Goal: Check status: Check status

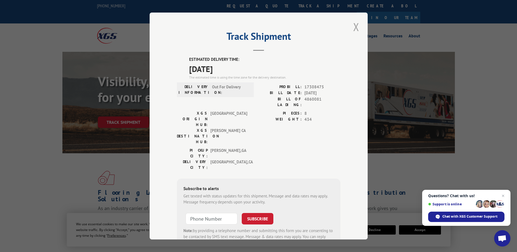
click at [354, 29] on button "Close modal" at bounding box center [356, 26] width 9 height 15
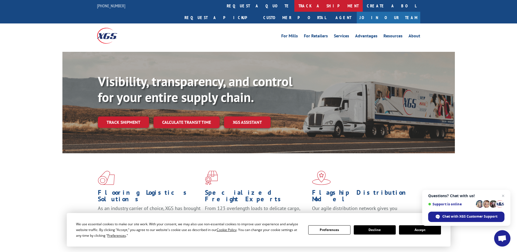
drag, startPoint x: 246, startPoint y: 4, endPoint x: 239, endPoint y: 37, distance: 33.5
click at [294, 4] on link "track a shipment" at bounding box center [328, 6] width 68 height 12
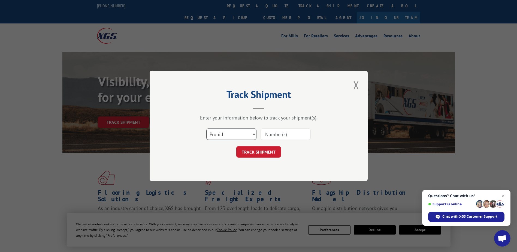
click at [231, 134] on select "Select category... Probill BOL PO" at bounding box center [231, 134] width 50 height 11
select select "po"
click at [206, 129] on select "Select category... Probill BOL PO" at bounding box center [231, 134] width 50 height 11
click at [296, 134] on input at bounding box center [286, 134] width 50 height 11
paste input "66534717"
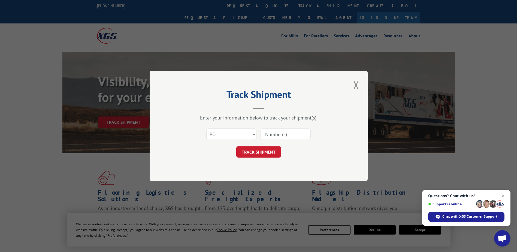
type input "66534717"
click button "TRACK SHIPMENT" at bounding box center [258, 151] width 45 height 11
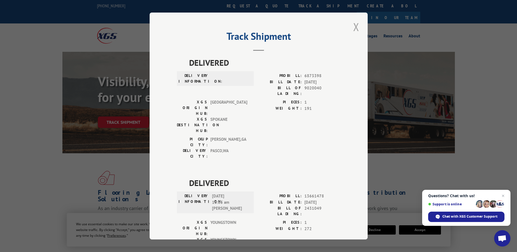
click at [353, 28] on button "Close modal" at bounding box center [356, 26] width 9 height 15
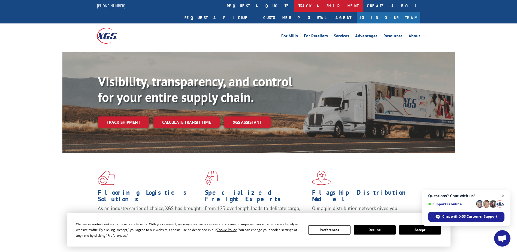
click at [294, 5] on link "track a shipment" at bounding box center [328, 6] width 68 height 12
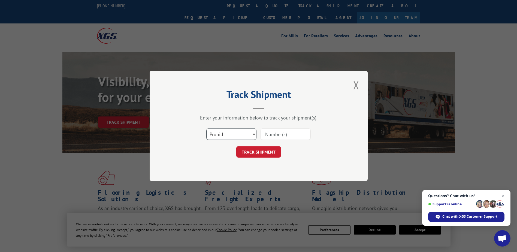
click at [240, 131] on select "Select category... Probill BOL PO" at bounding box center [231, 134] width 50 height 11
select select "po"
click at [206, 129] on select "Select category... Probill BOL PO" at bounding box center [231, 134] width 50 height 11
drag, startPoint x: 285, startPoint y: 131, endPoint x: 281, endPoint y: 133, distance: 4.4
click at [285, 131] on input at bounding box center [286, 134] width 50 height 11
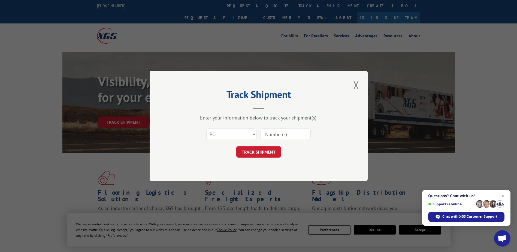
paste input "97508396"
type input "97508396"
click button "TRACK SHIPMENT" at bounding box center [258, 151] width 45 height 11
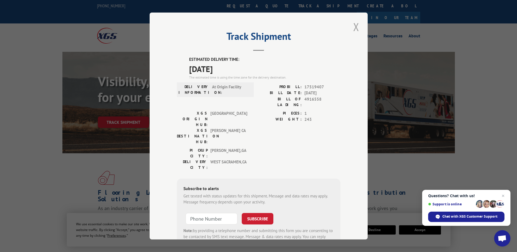
click at [354, 25] on button "Close modal" at bounding box center [356, 26] width 9 height 15
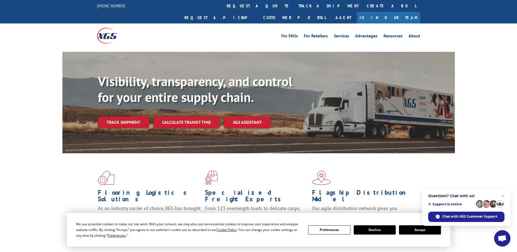
drag, startPoint x: 231, startPoint y: 7, endPoint x: 231, endPoint y: 11, distance: 3.9
click at [294, 7] on link "track a shipment" at bounding box center [328, 6] width 68 height 12
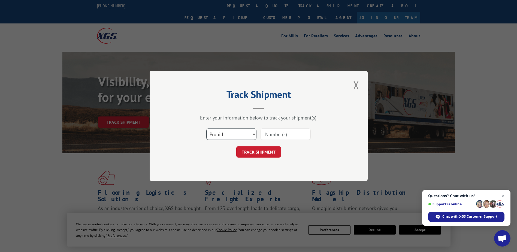
click at [240, 133] on select "Select category... Probill BOL PO" at bounding box center [231, 134] width 50 height 11
select select "po"
click at [206, 129] on select "Select category... Probill BOL PO" at bounding box center [231, 134] width 50 height 11
click at [278, 131] on input at bounding box center [286, 134] width 50 height 11
paste input "20505853"
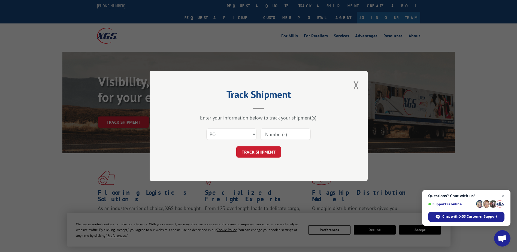
type input "20505853"
click button "TRACK SHIPMENT" at bounding box center [258, 151] width 45 height 11
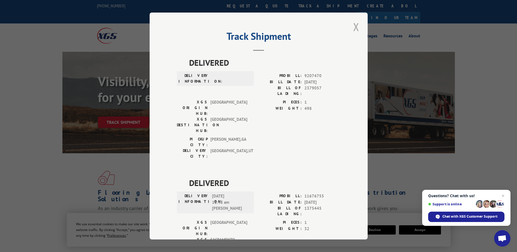
click at [354, 29] on button "Close modal" at bounding box center [356, 26] width 9 height 15
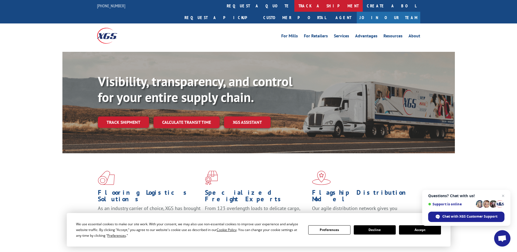
click at [294, 5] on link "track a shipment" at bounding box center [328, 6] width 68 height 12
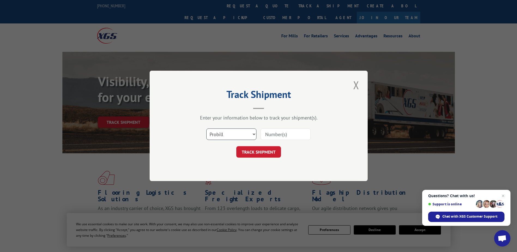
click at [222, 135] on select "Select category... Probill BOL PO" at bounding box center [231, 134] width 50 height 11
select select "po"
click at [206, 129] on select "Select category... Probill BOL PO" at bounding box center [231, 134] width 50 height 11
drag, startPoint x: 298, startPoint y: 131, endPoint x: 292, endPoint y: 131, distance: 6.3
click at [295, 131] on input at bounding box center [286, 134] width 50 height 11
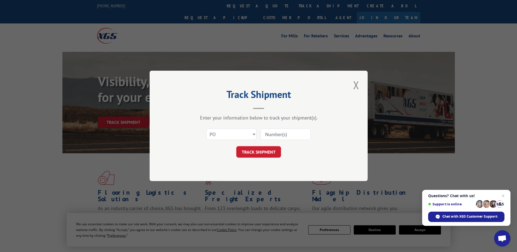
paste input "97508346"
type input "97508346"
click button "TRACK SHIPMENT" at bounding box center [258, 151] width 45 height 11
